Goal: Transaction & Acquisition: Purchase product/service

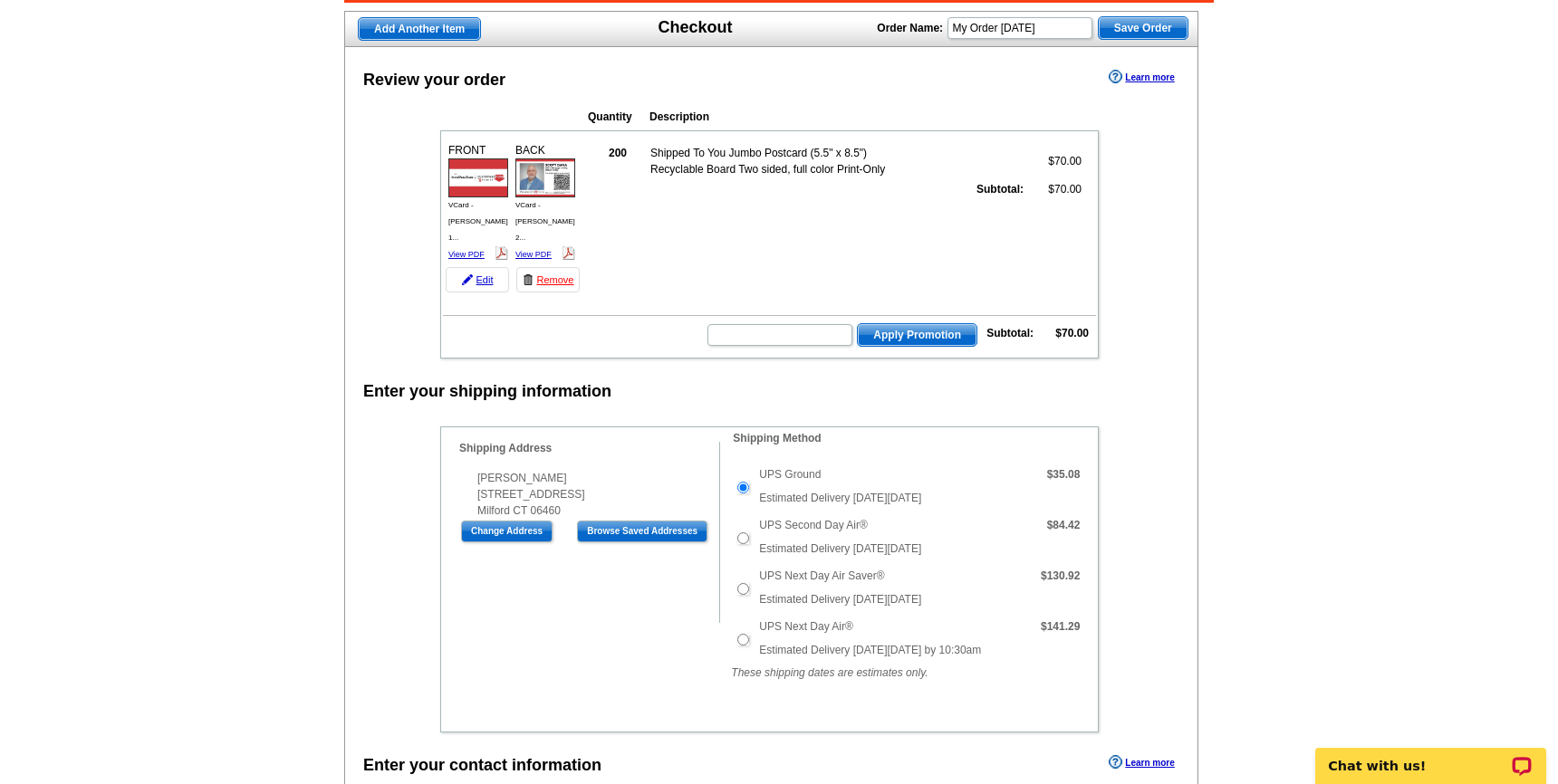
scroll to position [119, 0]
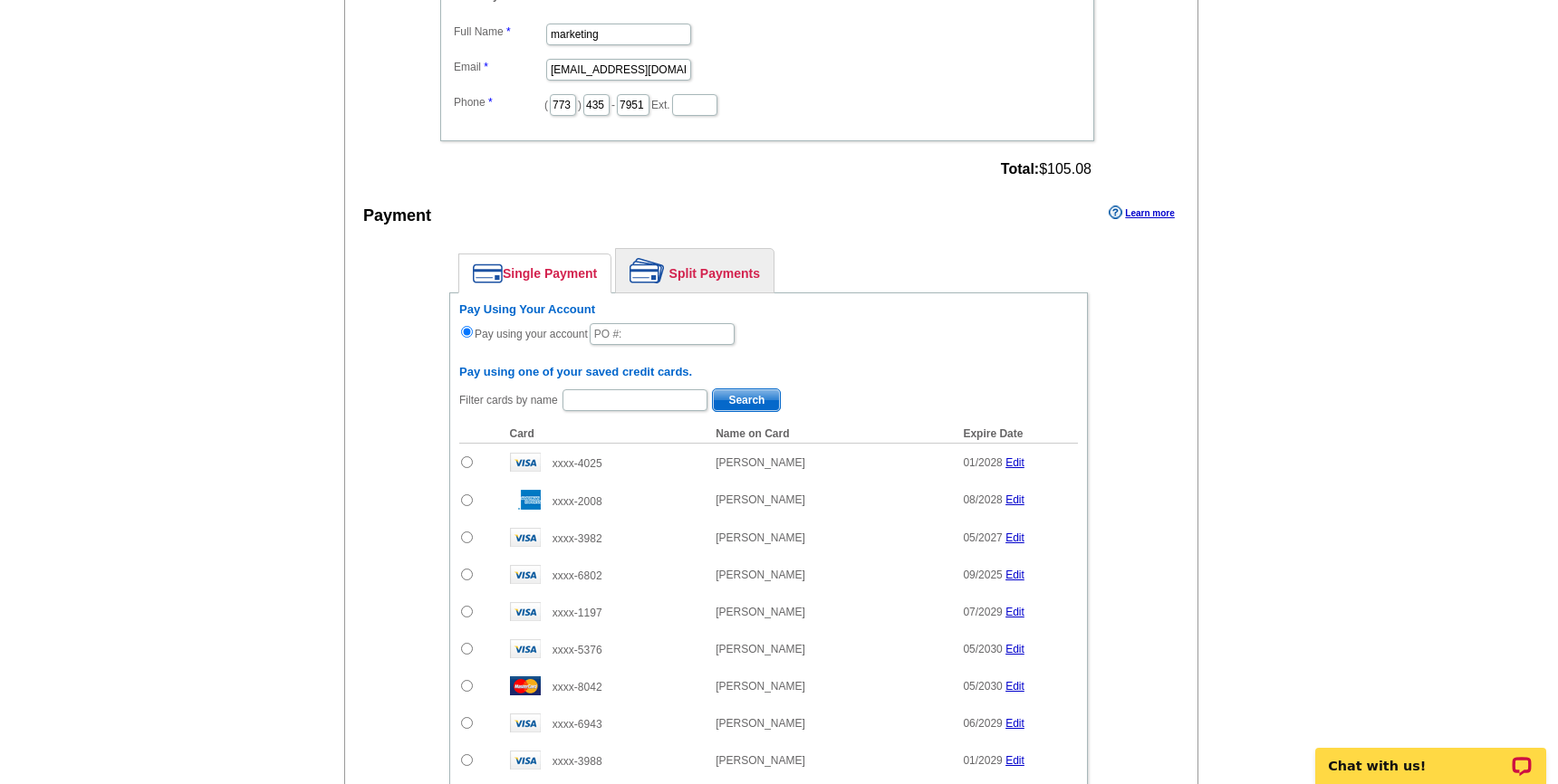
scroll to position [935, 0]
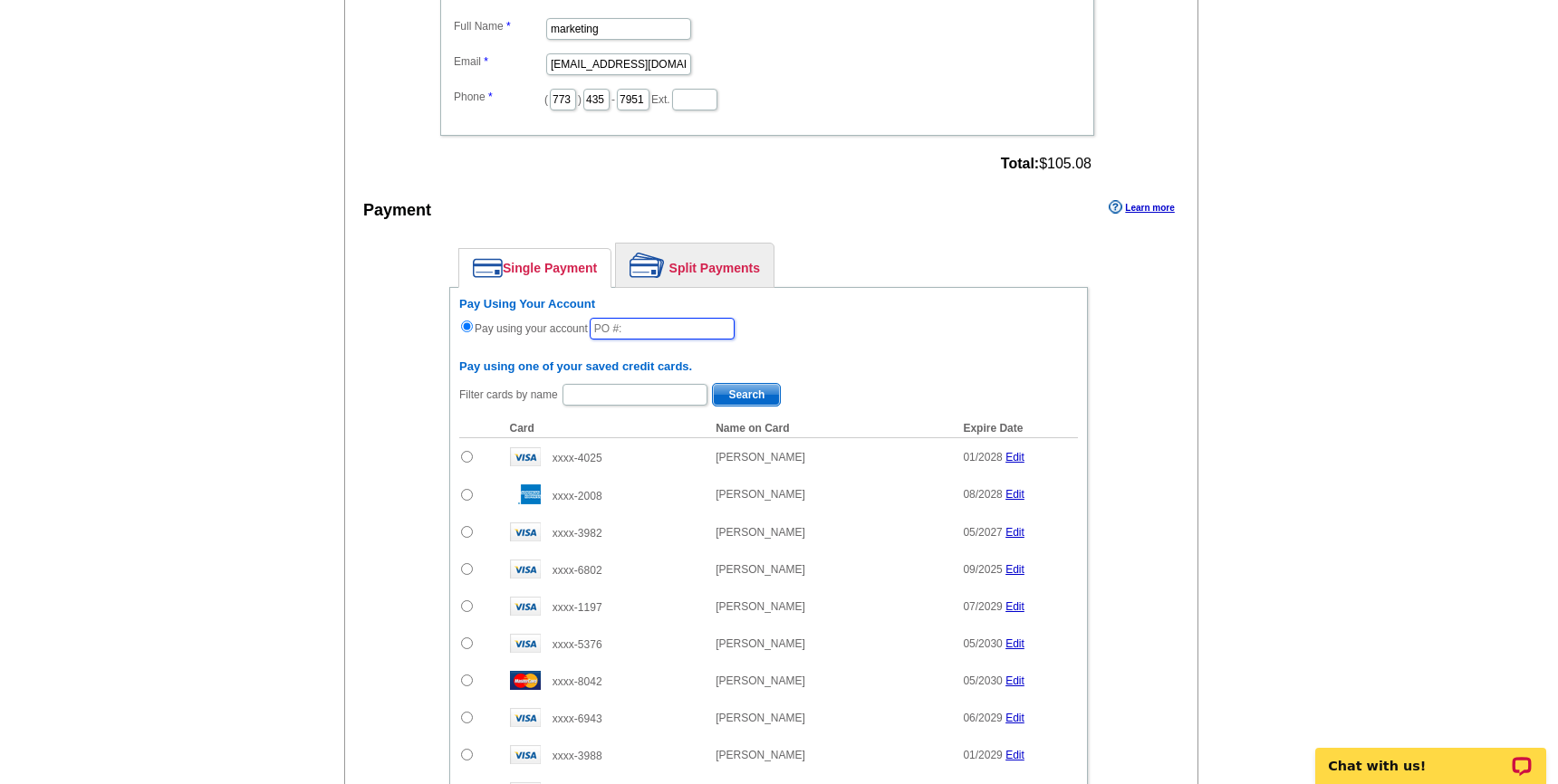
click at [690, 320] on input "text" at bounding box center [662, 329] width 145 height 22
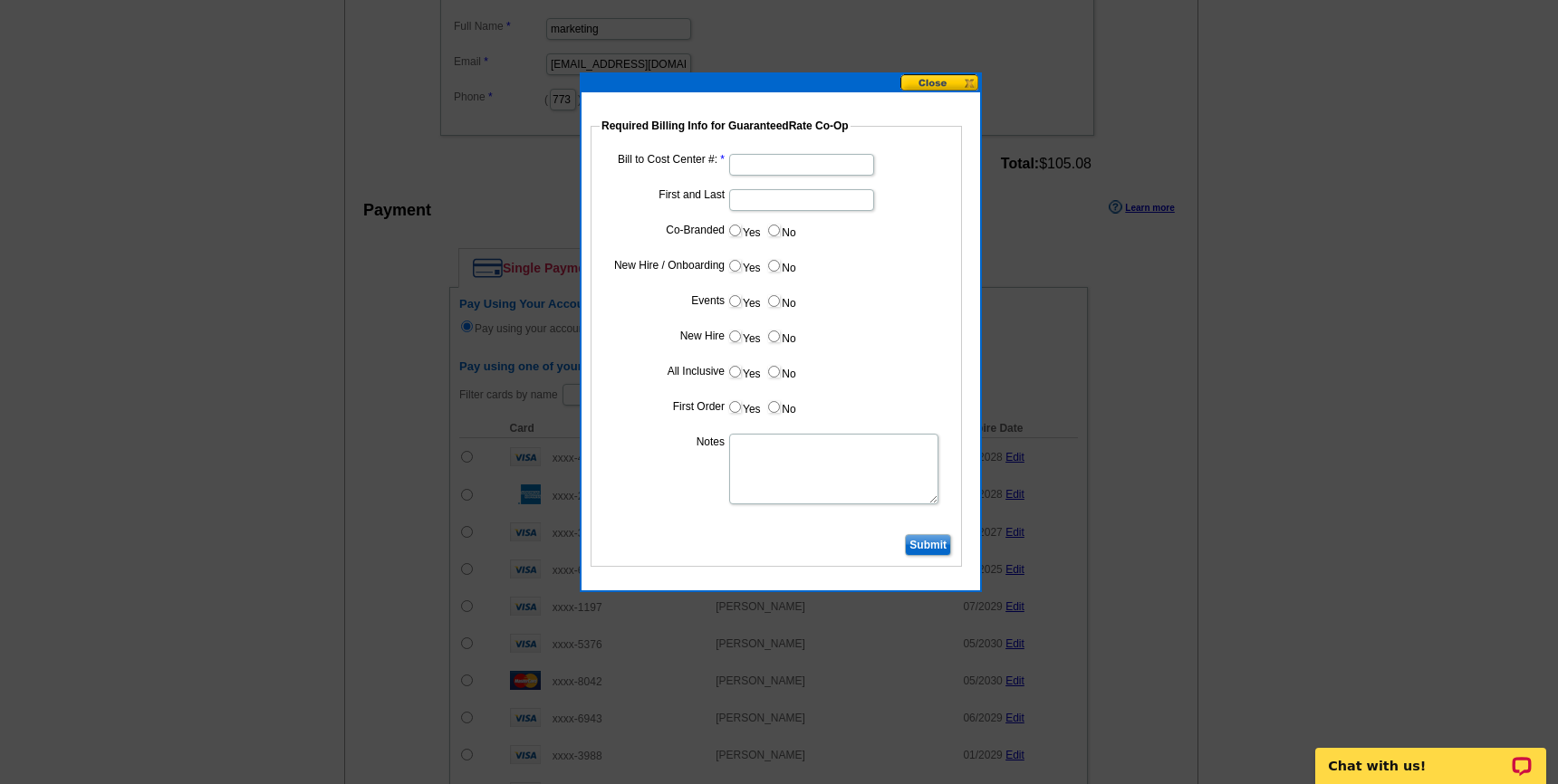
type input "0826_1102_JF"
click at [756, 155] on input "Bill to Cost Center #:" at bounding box center [801, 165] width 145 height 22
click at [798, 176] on dd at bounding box center [776, 164] width 353 height 28
click at [791, 163] on input "Bill to Cost Center #:" at bounding box center [801, 165] width 145 height 22
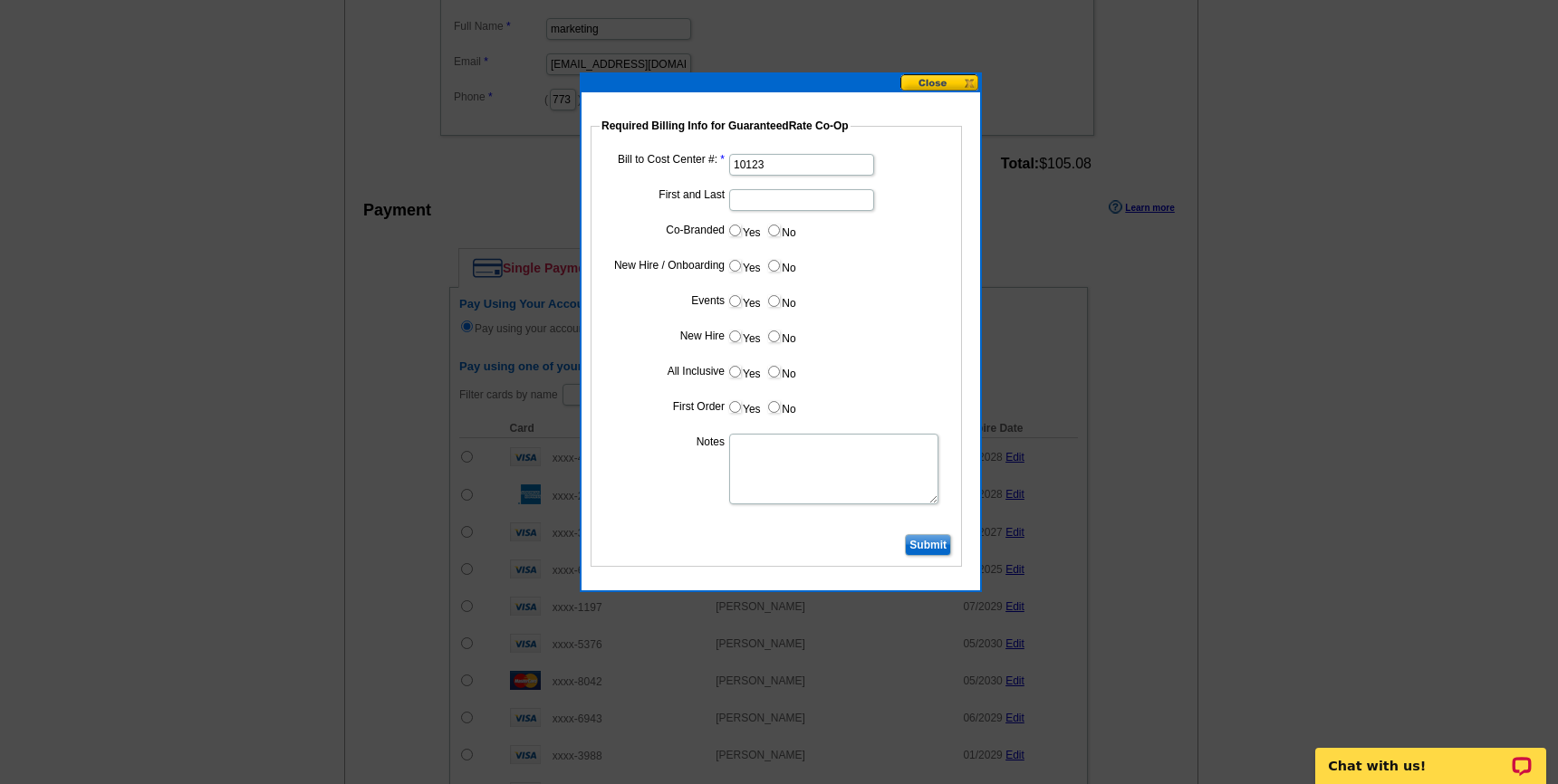
type input "10123"
click at [761, 198] on input "First and Last" at bounding box center [801, 200] width 145 height 22
type input "[PERSON_NAME]"
click at [777, 236] on input "No" at bounding box center [774, 230] width 11 height 11
radio input "true"
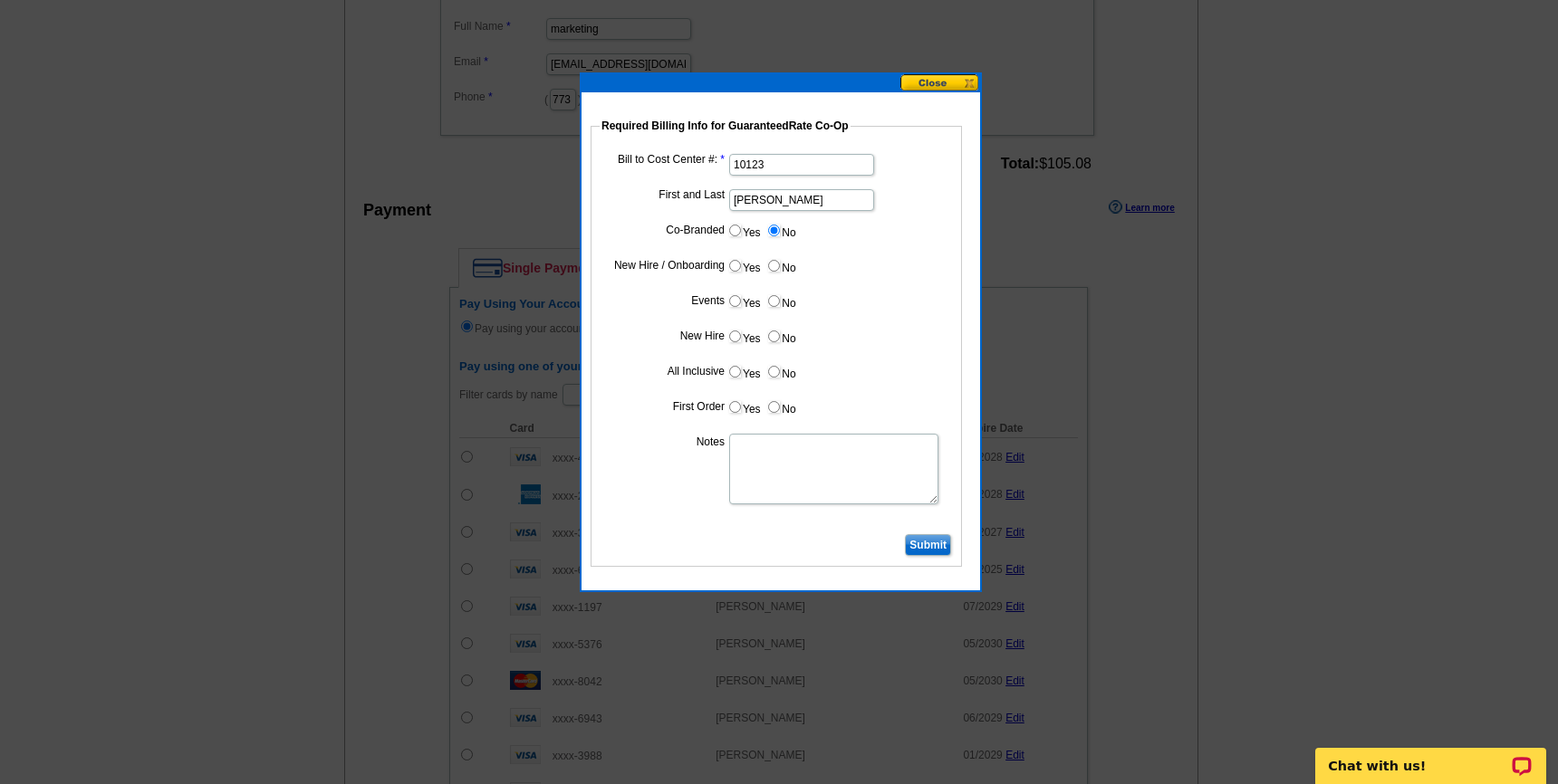
click at [918, 157] on dd "10123" at bounding box center [776, 164] width 353 height 28
click at [925, 551] on input "Submit" at bounding box center [927, 544] width 46 height 22
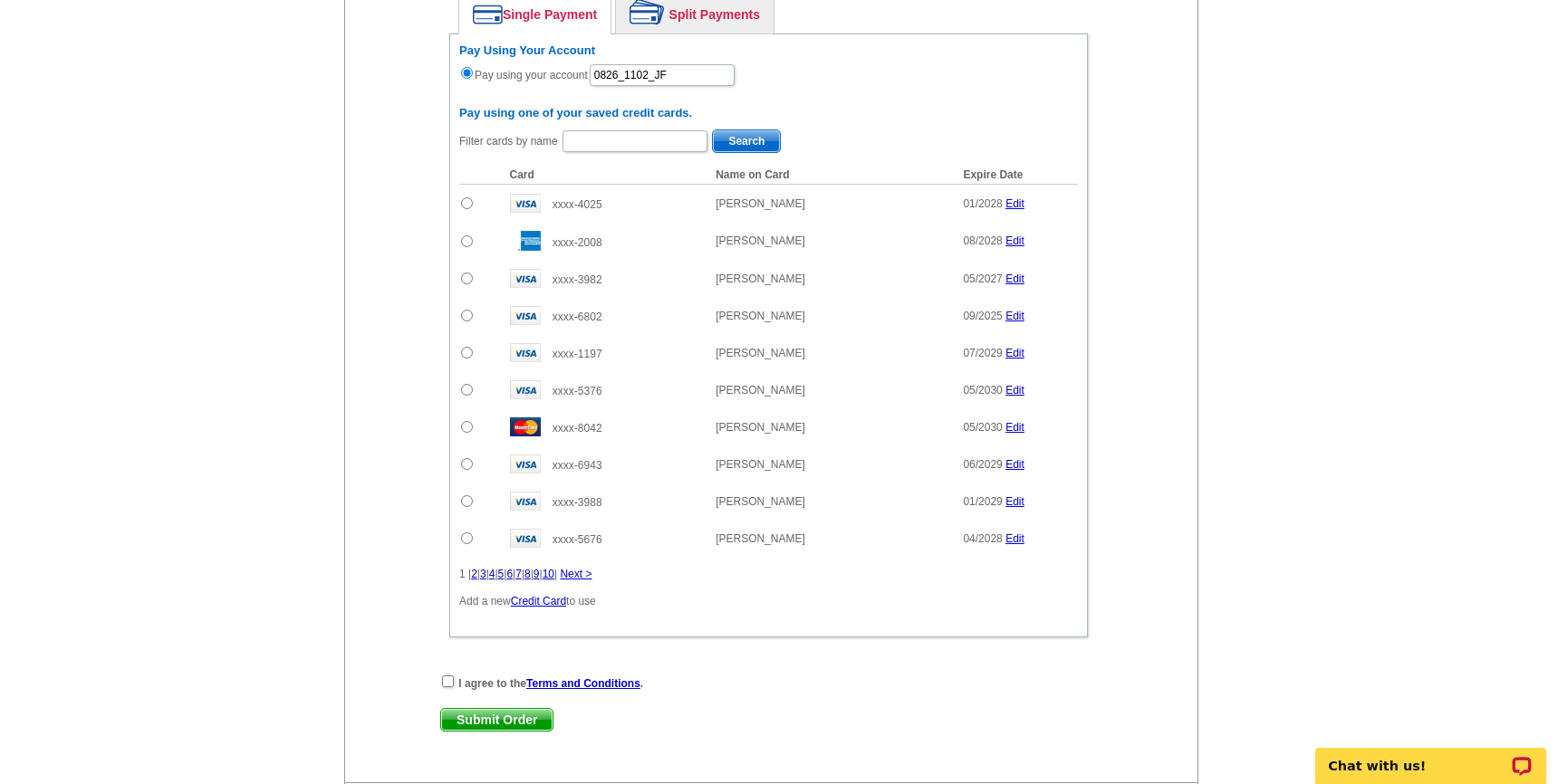
scroll to position [1208, 0]
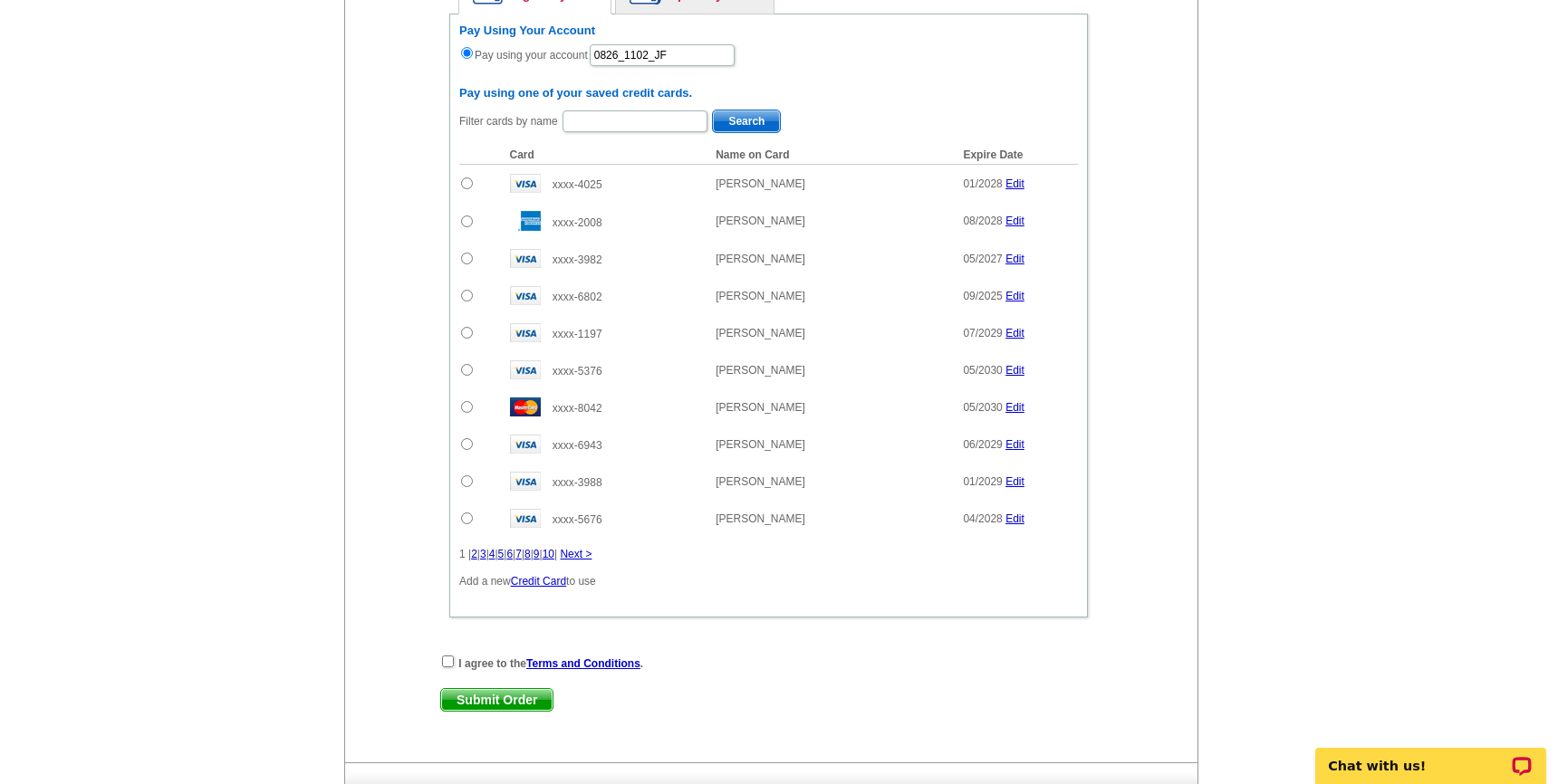
click at [452, 667] on div "I agree to the Terms and Conditions ." at bounding box center [768, 663] width 656 height 18
click at [450, 662] on input "checkbox" at bounding box center [448, 661] width 11 height 11
checkbox input "true"
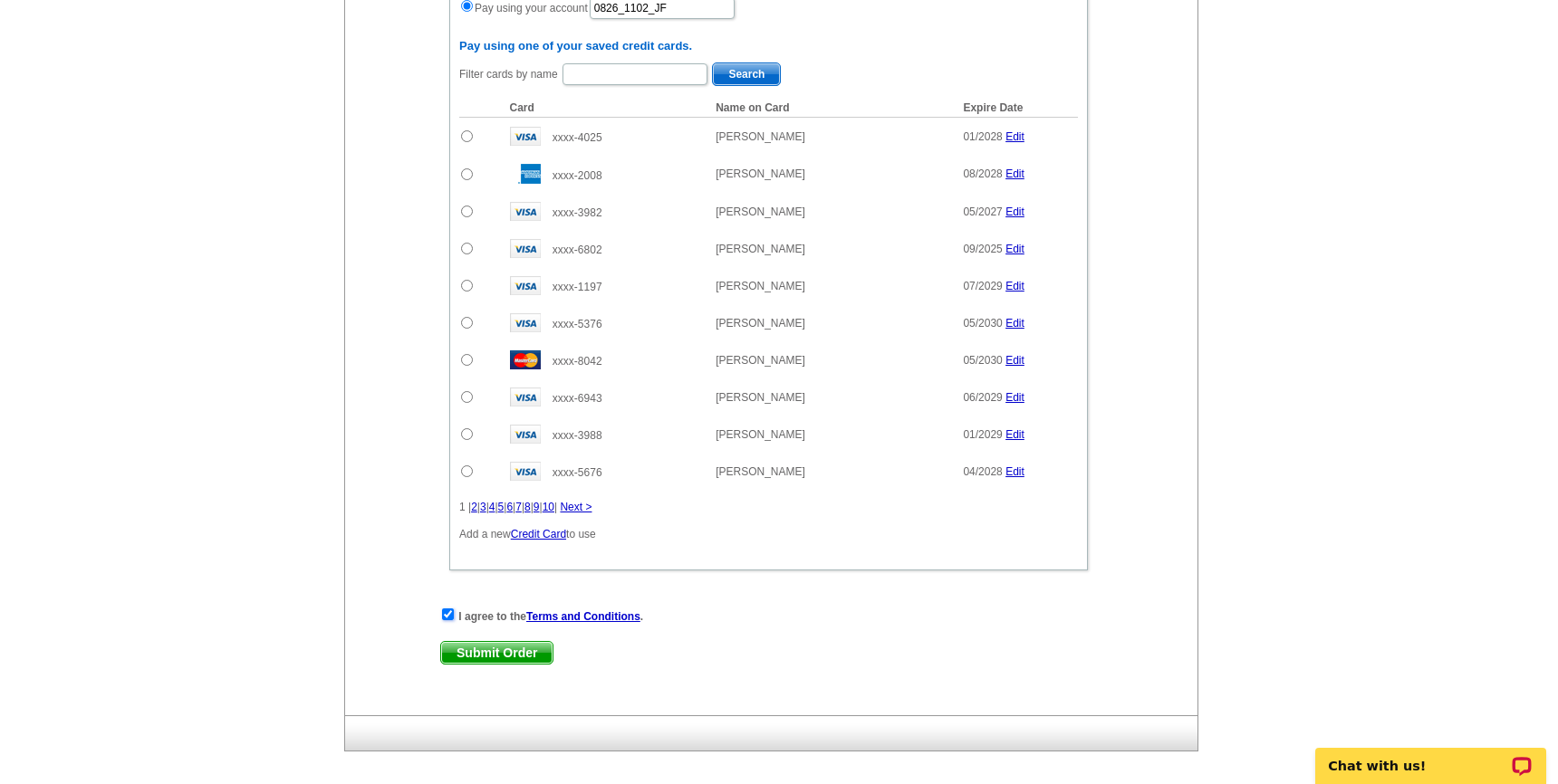
scroll to position [1327, 0]
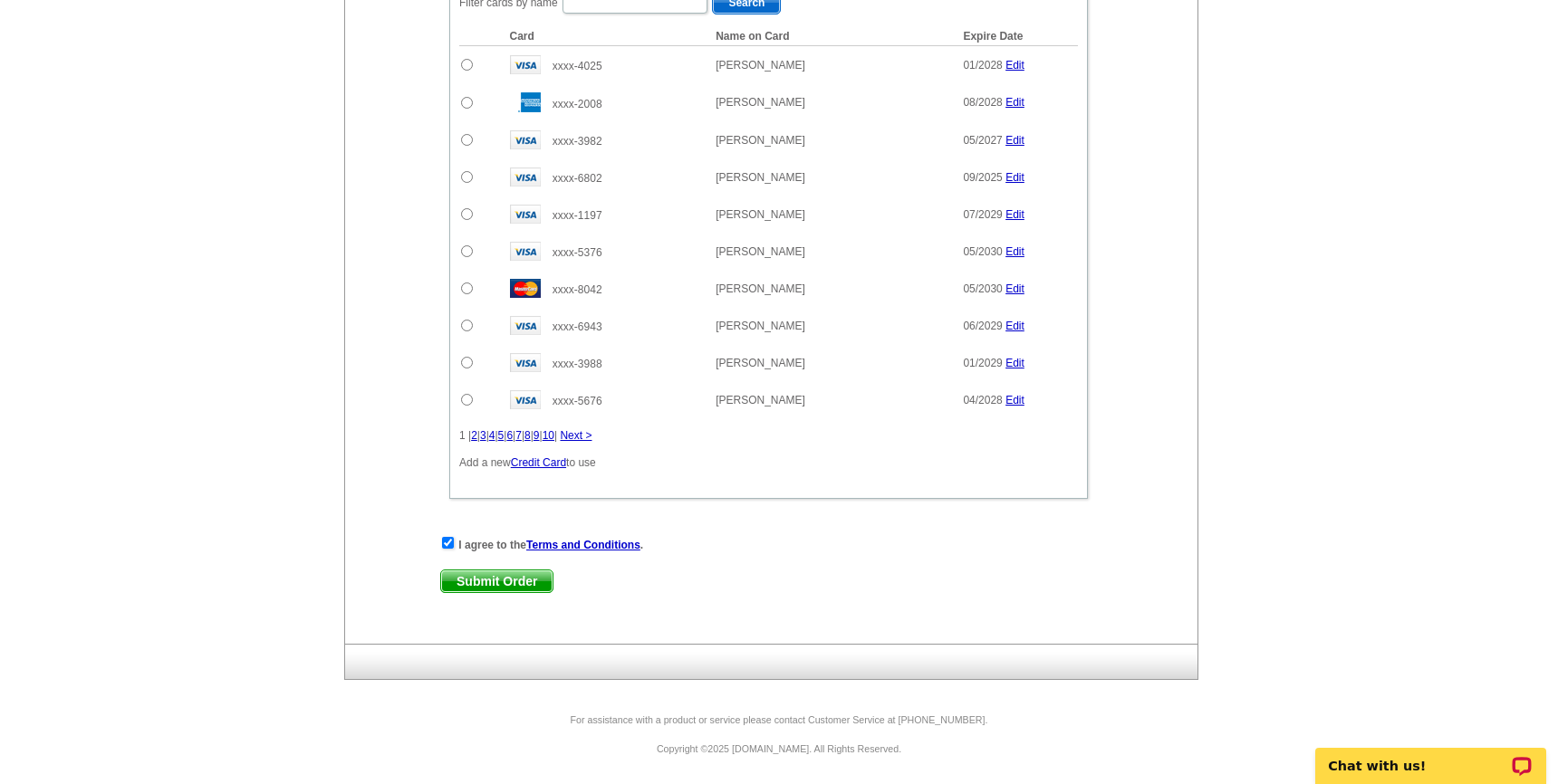
click at [494, 580] on span "Submit Order" at bounding box center [497, 581] width 112 height 22
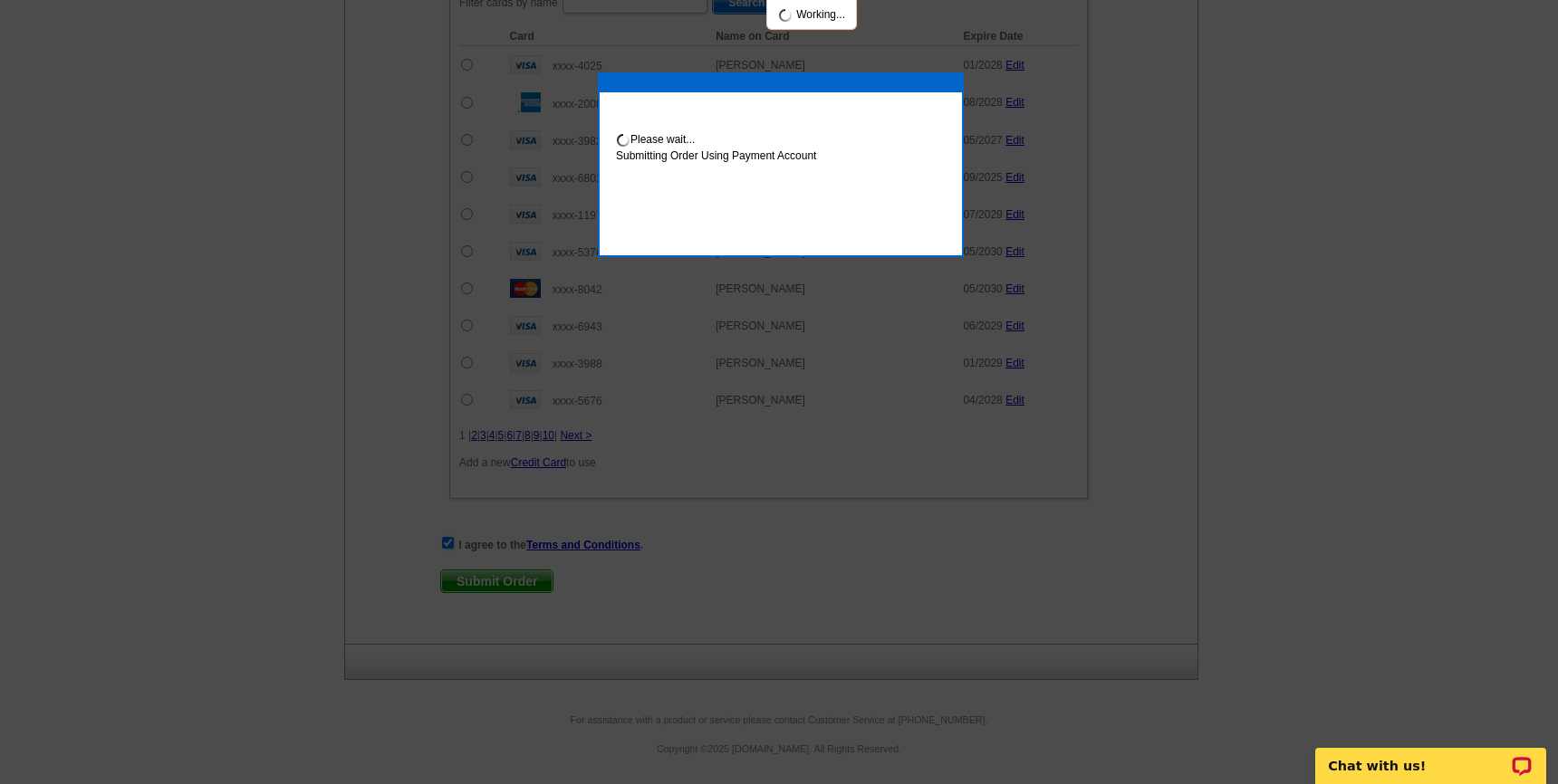
scroll to position [1418, 0]
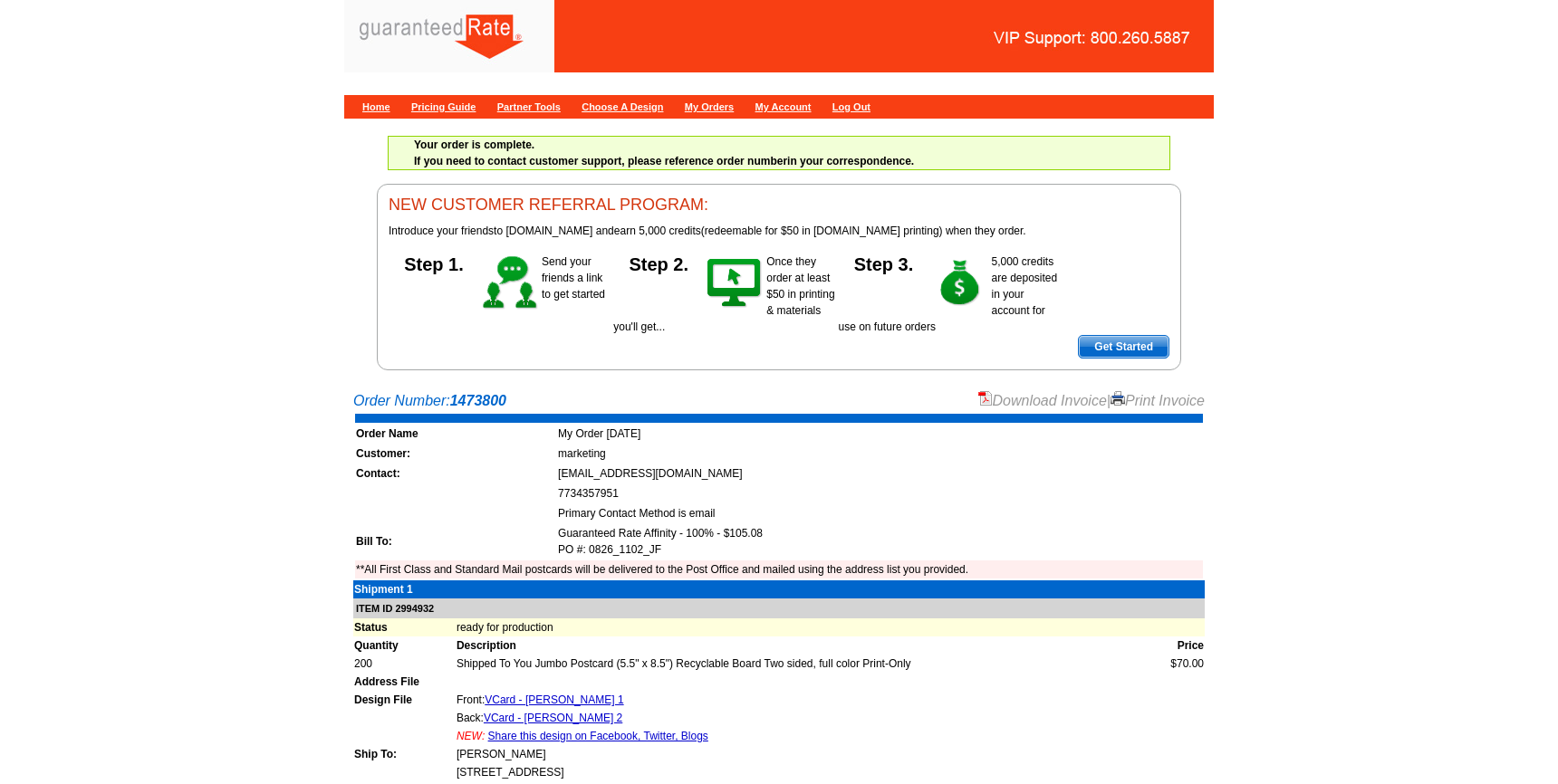
click at [281, 626] on main "Order Number: 1473800 Download Invoice | Print Invoice Order Name My Order [DAT…" at bounding box center [779, 673] width 1558 height 584
click at [1020, 397] on link "Download Invoice" at bounding box center [1043, 401] width 129 height 15
